Goal: Communication & Community: Answer question/provide support

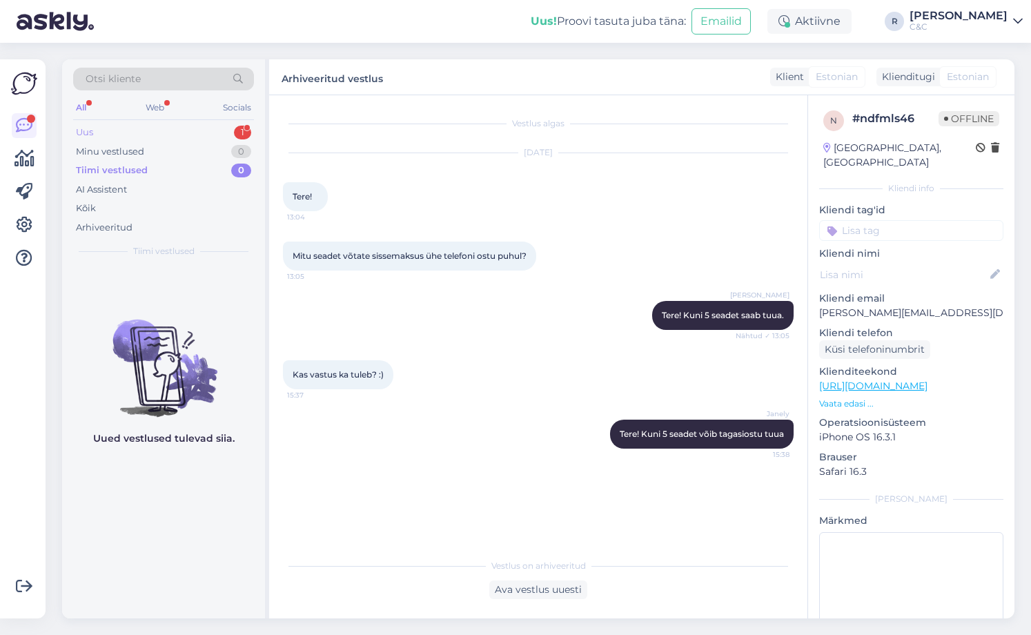
click at [194, 134] on div "Uus 1" at bounding box center [163, 132] width 181 height 19
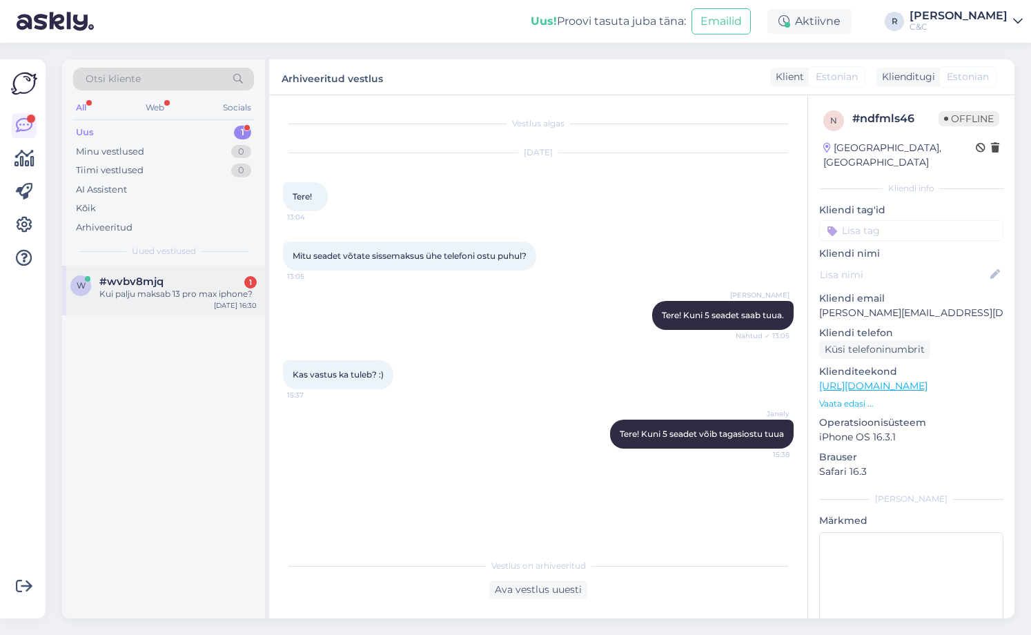
click at [190, 306] on div "w #wvbv8mjq 1 Kui palju maksab 13 pro max iphone? [DATE] 16:30" at bounding box center [163, 291] width 203 height 50
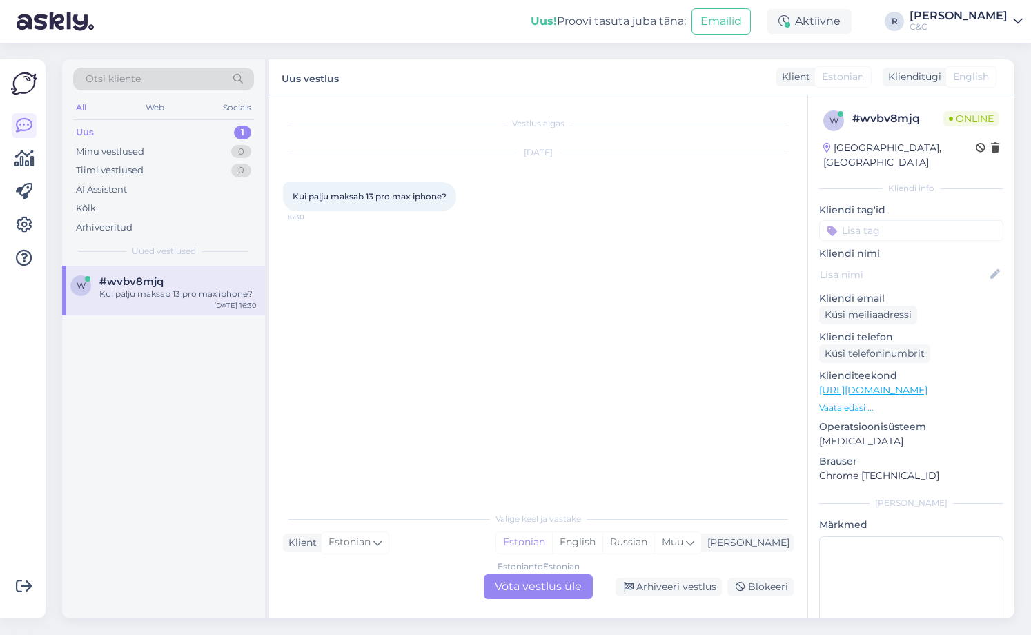
click at [548, 593] on div "Estonian to Estonian Võta vestlus üle" at bounding box center [538, 586] width 109 height 25
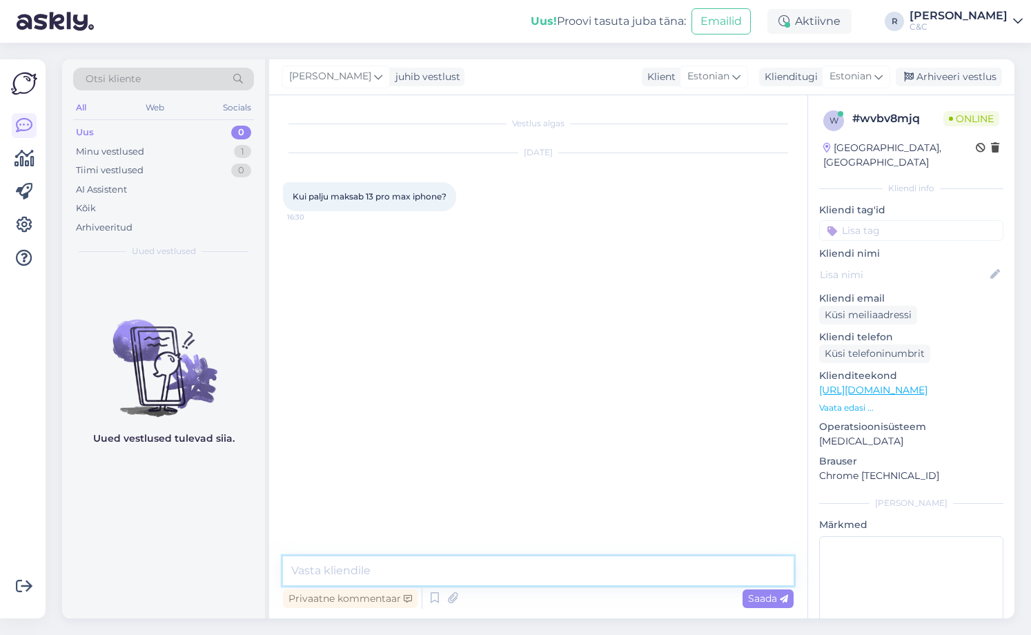
click at [460, 577] on textarea at bounding box center [538, 570] width 511 height 29
type textarea "Tere! [PERSON_NAME] ole 13 Pro Max telefone müügis."
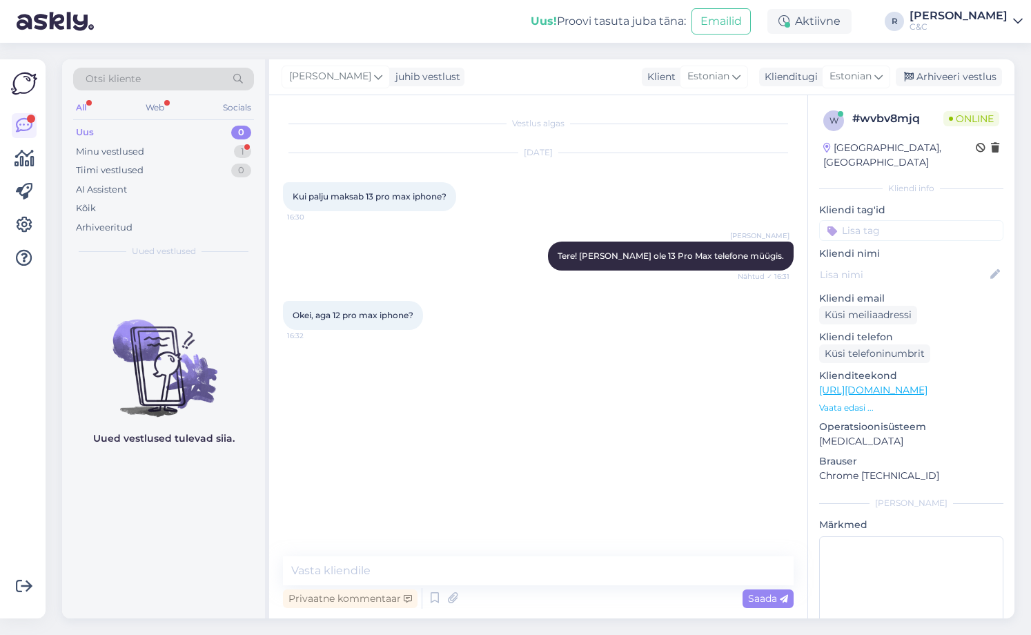
click at [190, 249] on span "Uued vestlused" at bounding box center [164, 251] width 64 height 12
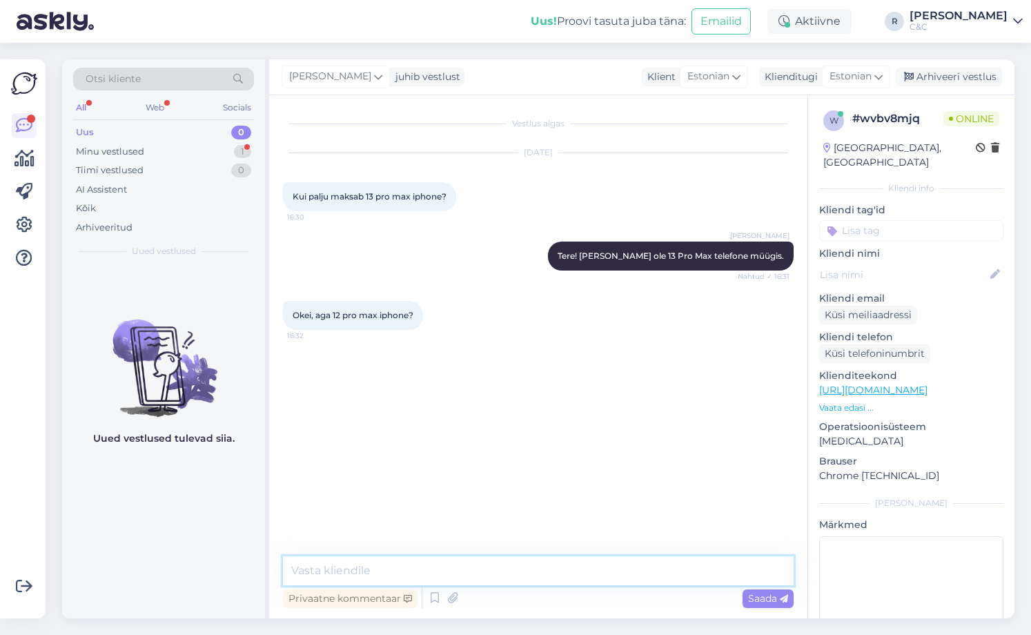
click at [428, 575] on textarea at bounding box center [538, 570] width 511 height 29
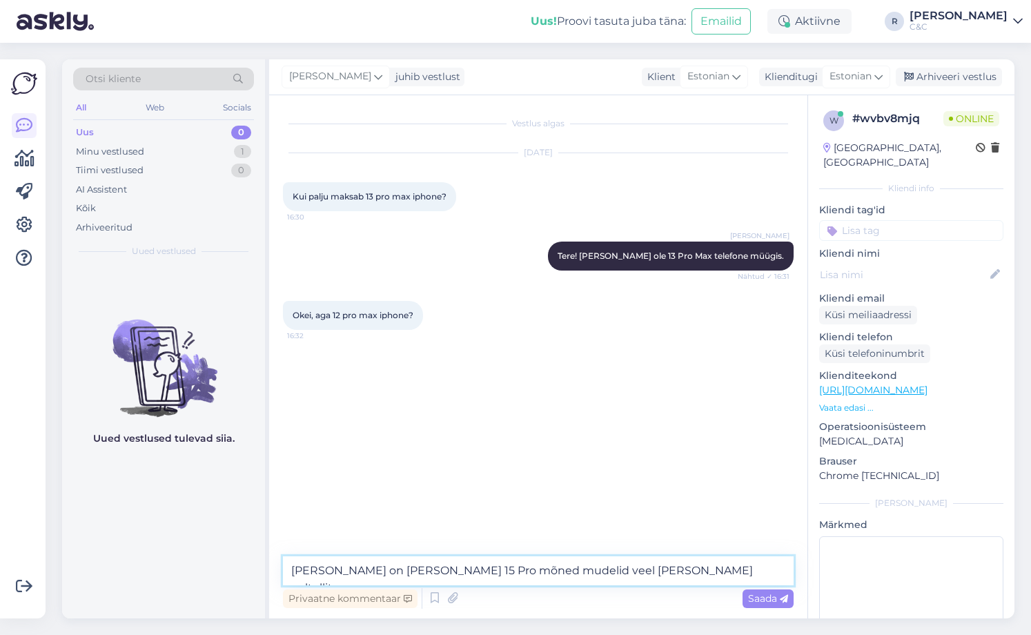
type textarea "Meil on [PERSON_NAME] 15 Pro mõned mudelid veel [PERSON_NAME] eeltellitav"
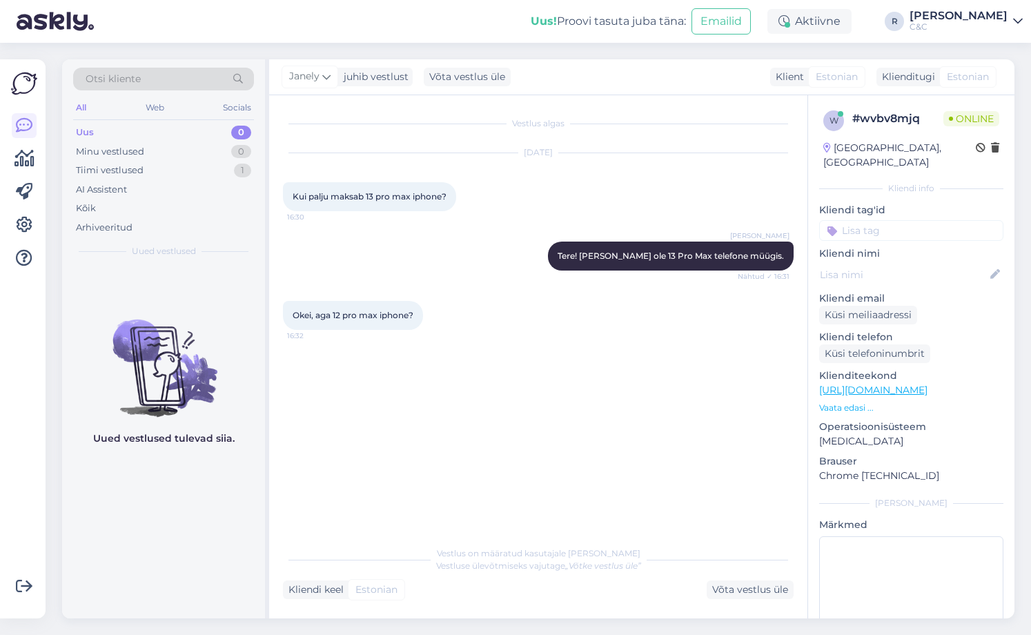
drag, startPoint x: 1030, startPoint y: 396, endPoint x: 591, endPoint y: 404, distance: 439.6
click at [591, 404] on div "Vestlus algas [DATE] Kui palju maksab 13 pro max iphone? 16:30 [PERSON_NAME] Te…" at bounding box center [544, 317] width 523 height 417
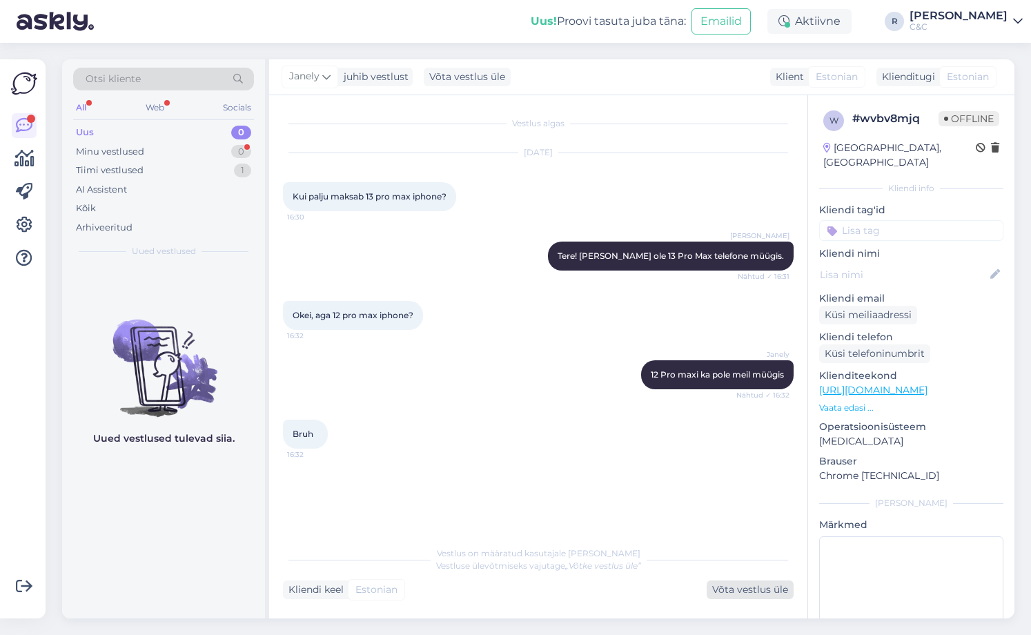
click at [758, 590] on div "Võta vestlus üle" at bounding box center [750, 589] width 87 height 19
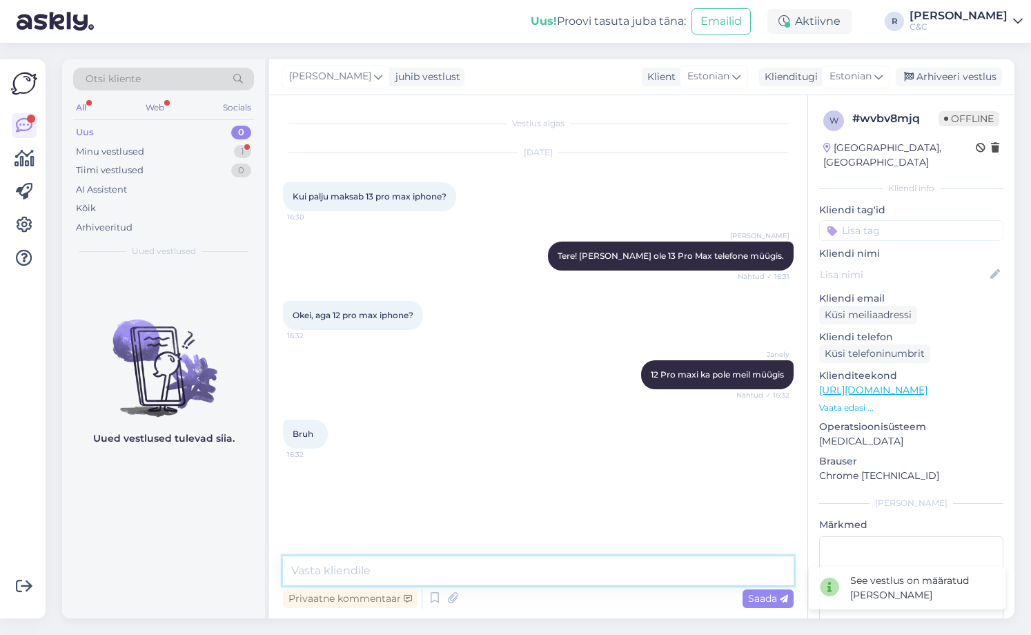
click at [578, 569] on textarea at bounding box center [538, 570] width 511 height 29
click at [317, 569] on textarea "Bruh see on 5 aastat vana telefon" at bounding box center [538, 570] width 511 height 29
click at [502, 578] on textarea "Bruh, see on 5 aastat vana telefon" at bounding box center [538, 570] width 511 height 29
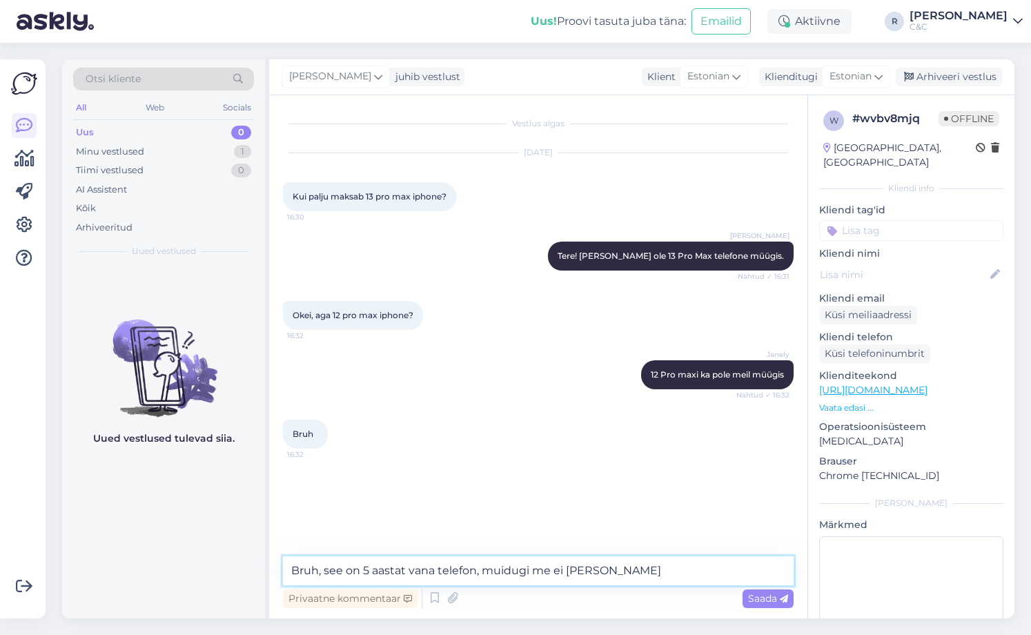
type textarea "Bruh, see on 5 aastat vana telefon, muidugi me ei [PERSON_NAME]."
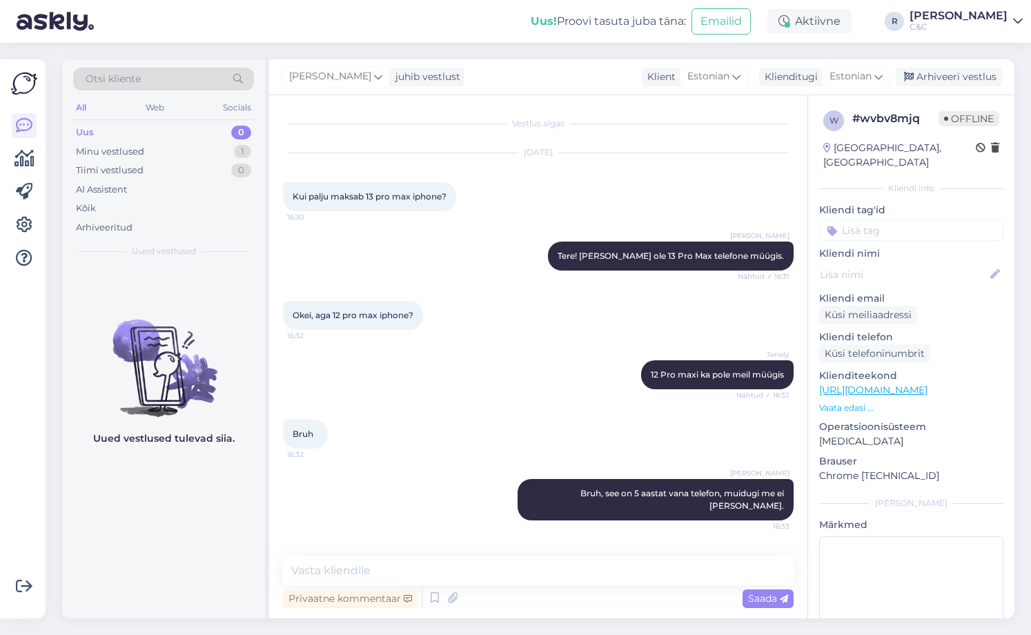
click at [179, 364] on img at bounding box center [163, 357] width 203 height 124
click at [929, 79] on div "Arhiveeri vestlus" at bounding box center [949, 77] width 106 height 19
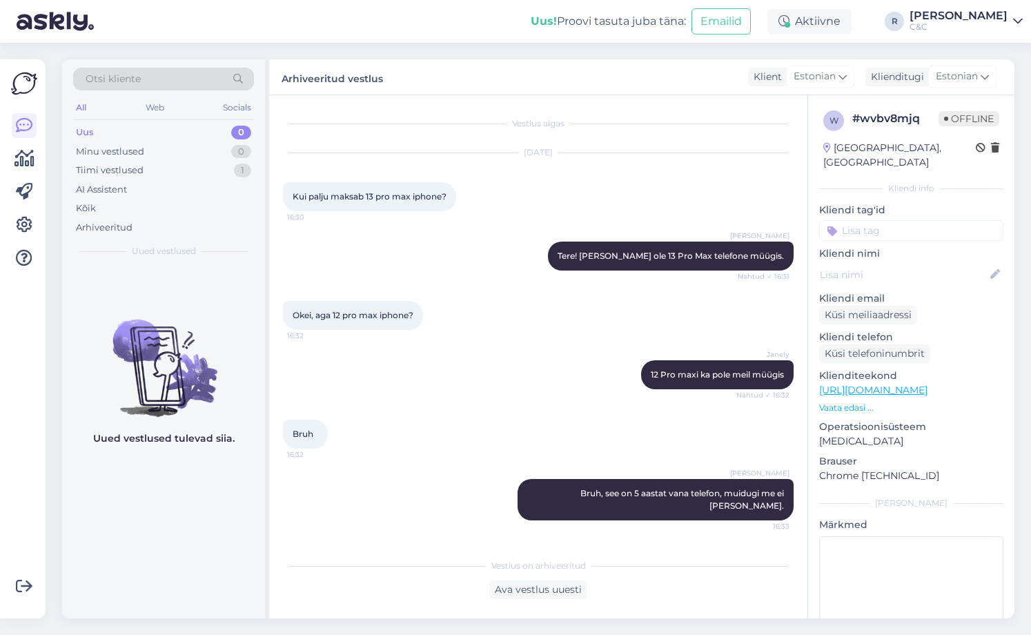
drag, startPoint x: 186, startPoint y: 398, endPoint x: 196, endPoint y: 389, distance: 13.7
click at [186, 398] on img at bounding box center [163, 357] width 203 height 124
click at [199, 166] on div "Tiimi vestlused 1" at bounding box center [163, 170] width 181 height 19
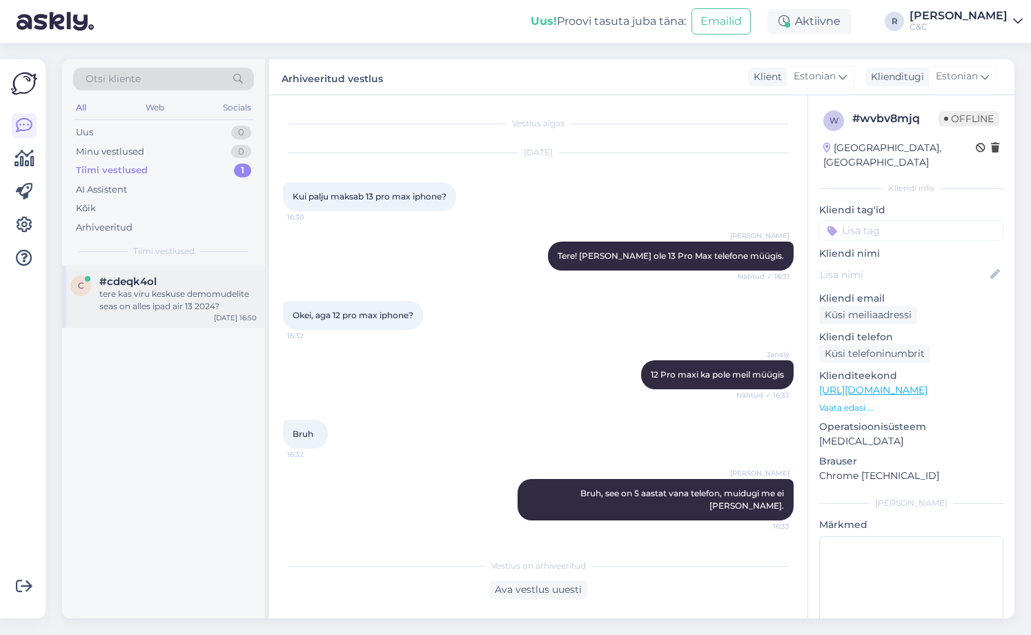
click at [173, 295] on div "tere kas viru keskuse demomudelite seas on alles ipad air 13 2024?" at bounding box center [177, 300] width 157 height 25
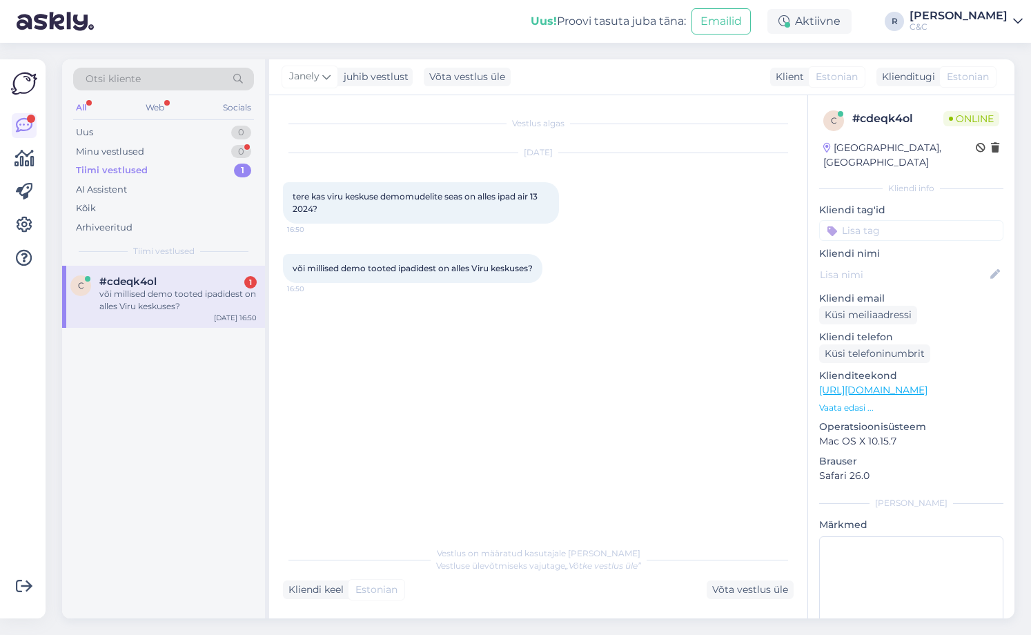
click at [900, 384] on link "[URL][DOMAIN_NAME]" at bounding box center [873, 390] width 108 height 12
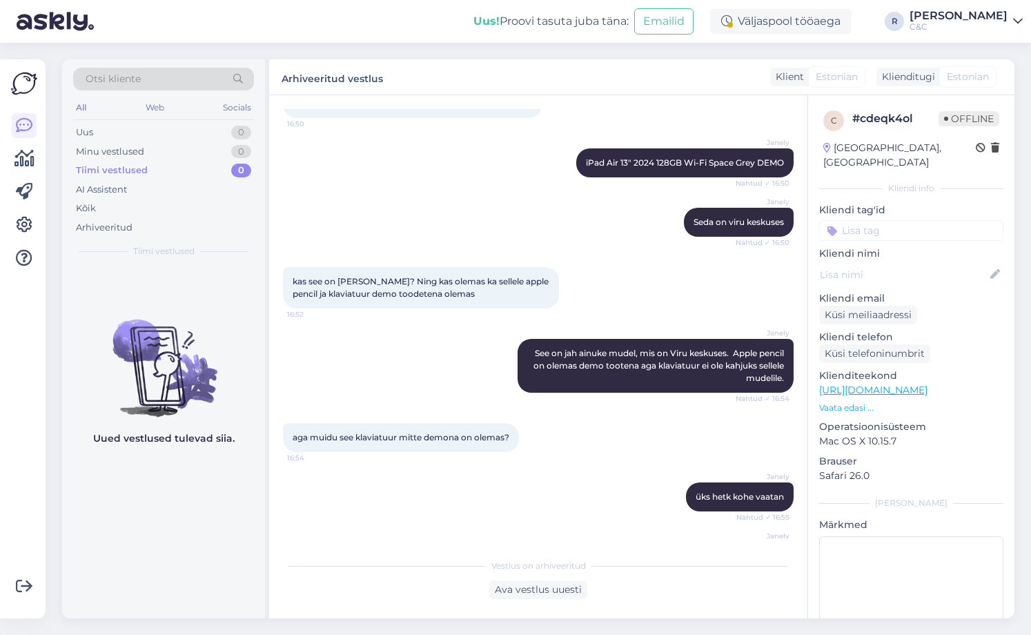
scroll to position [224, 0]
